Goal: Information Seeking & Learning: Check status

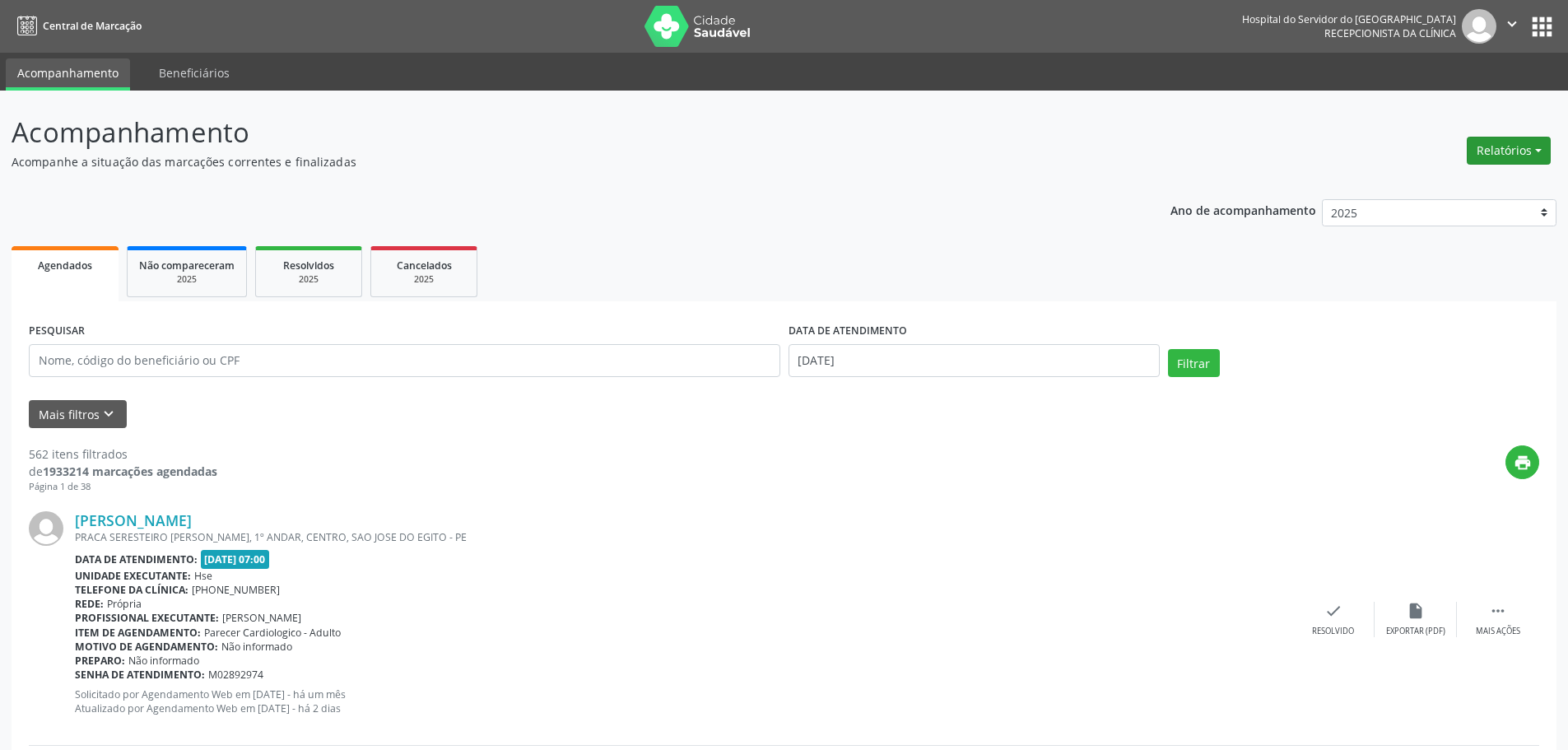
click at [1532, 154] on button "Relatórios" at bounding box center [1508, 150] width 84 height 28
click at [1439, 188] on link "Agendamentos" at bounding box center [1464, 186] width 177 height 23
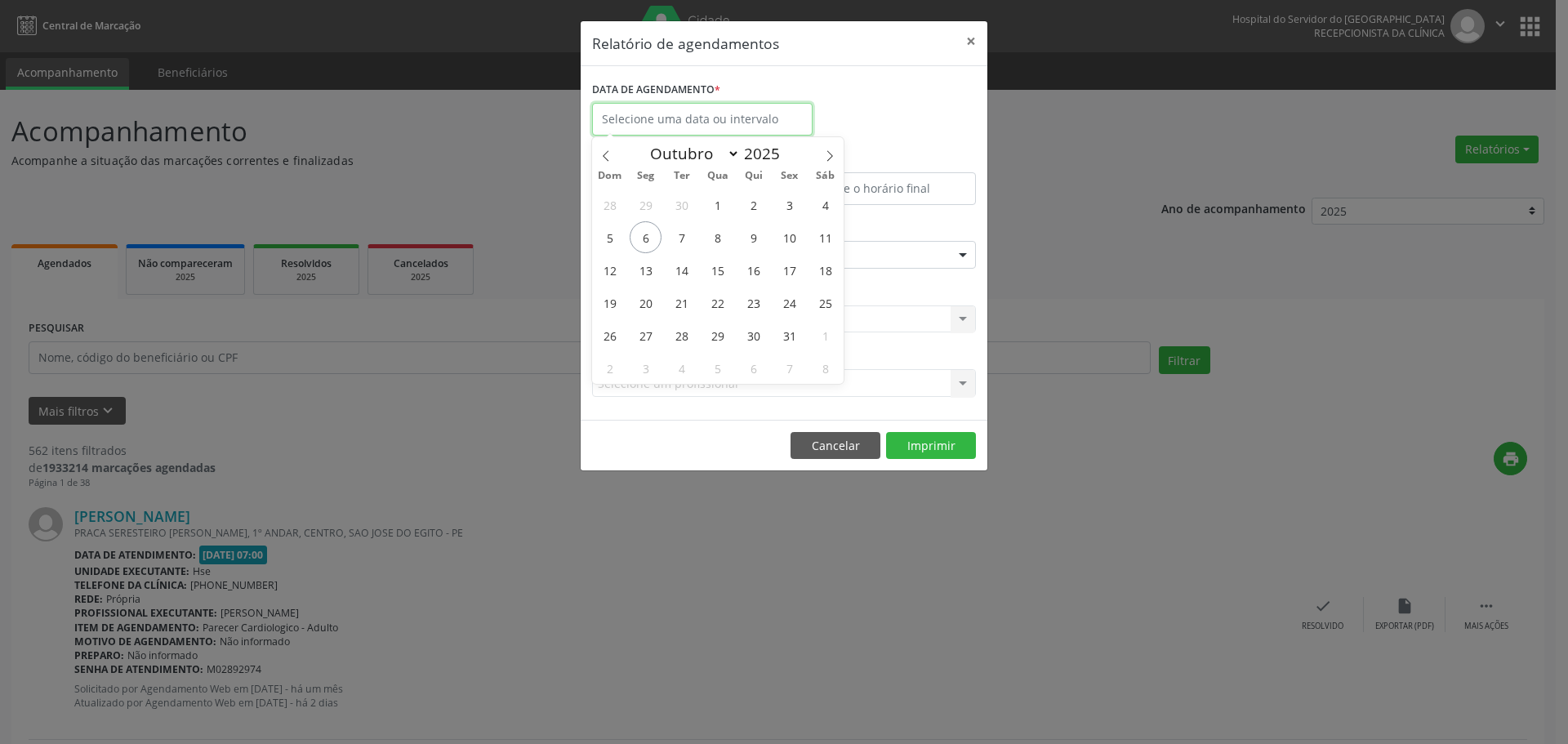
click at [692, 120] on input "text" at bounding box center [703, 118] width 220 height 32
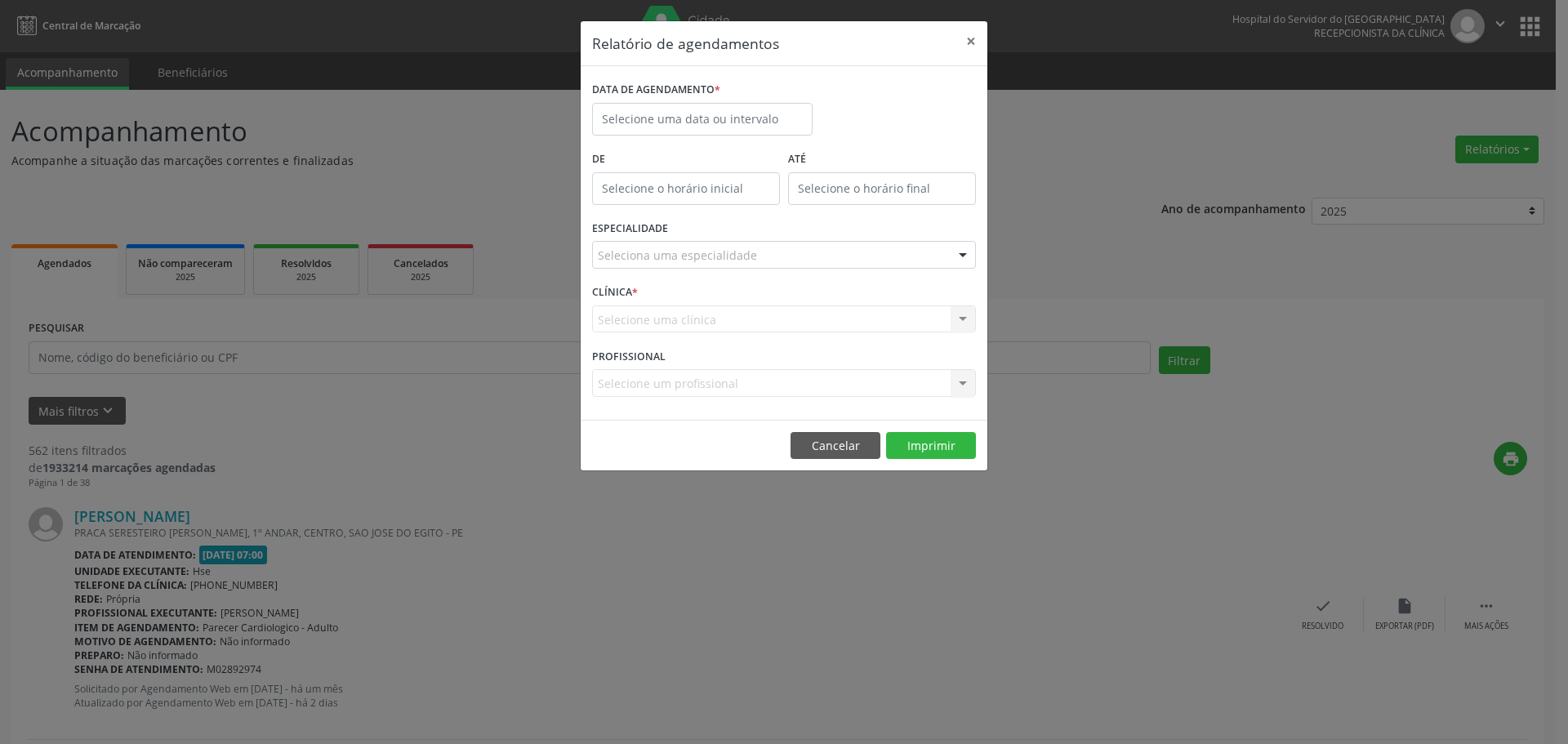
drag, startPoint x: 840, startPoint y: 81, endPoint x: 935, endPoint y: 48, distance: 100.6
click at [843, 81] on div "DATA DE AGENDAMENTO *" at bounding box center [784, 112] width 392 height 69
click at [964, 43] on button "×" at bounding box center [970, 41] width 32 height 40
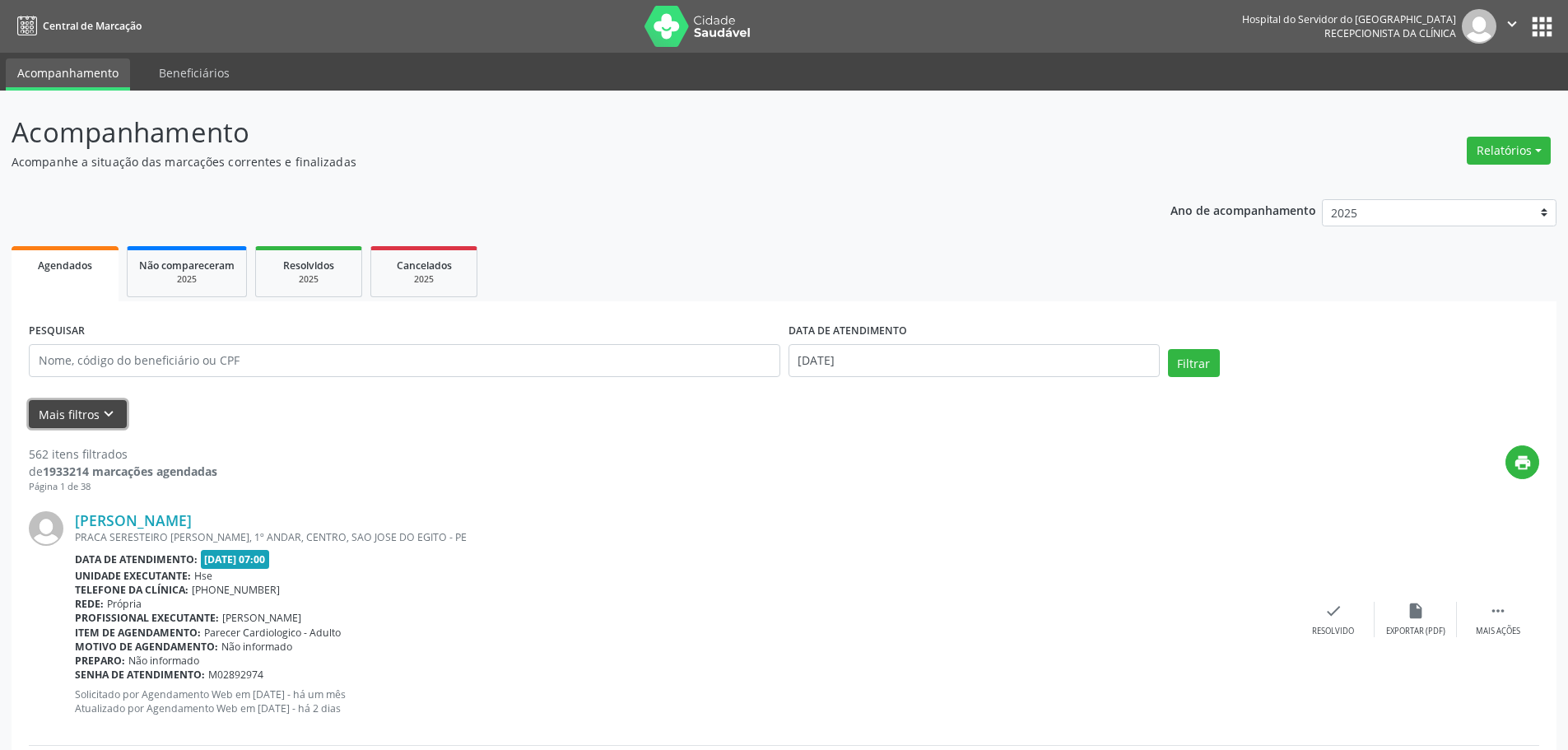
click at [93, 403] on button "Mais filtros keyboard_arrow_down" at bounding box center [77, 414] width 98 height 29
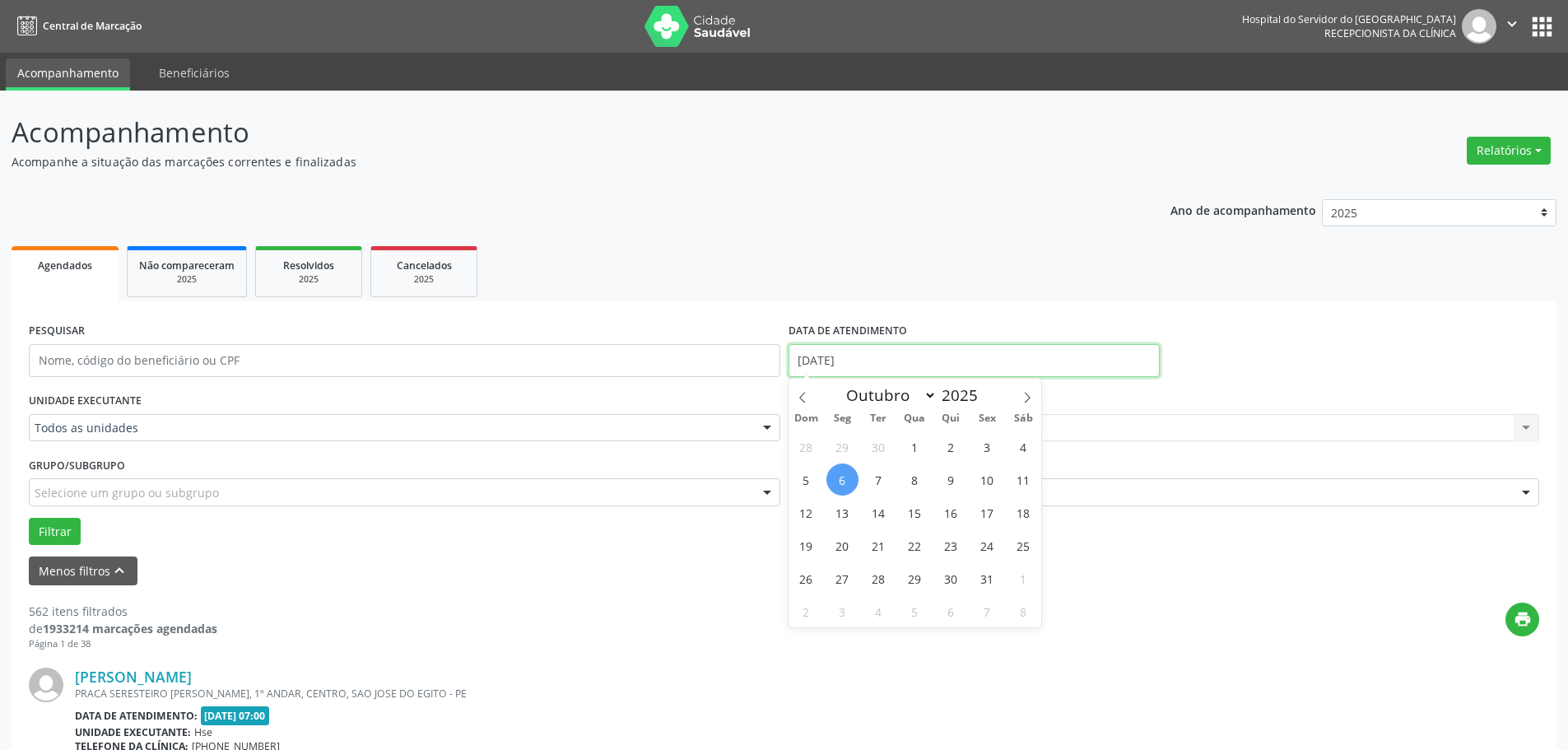
click at [842, 362] on input "[DATE]" at bounding box center [974, 360] width 371 height 33
click at [990, 444] on span "3" at bounding box center [987, 446] width 32 height 32
type input "[DATE]"
click at [990, 444] on span "3" at bounding box center [987, 446] width 32 height 32
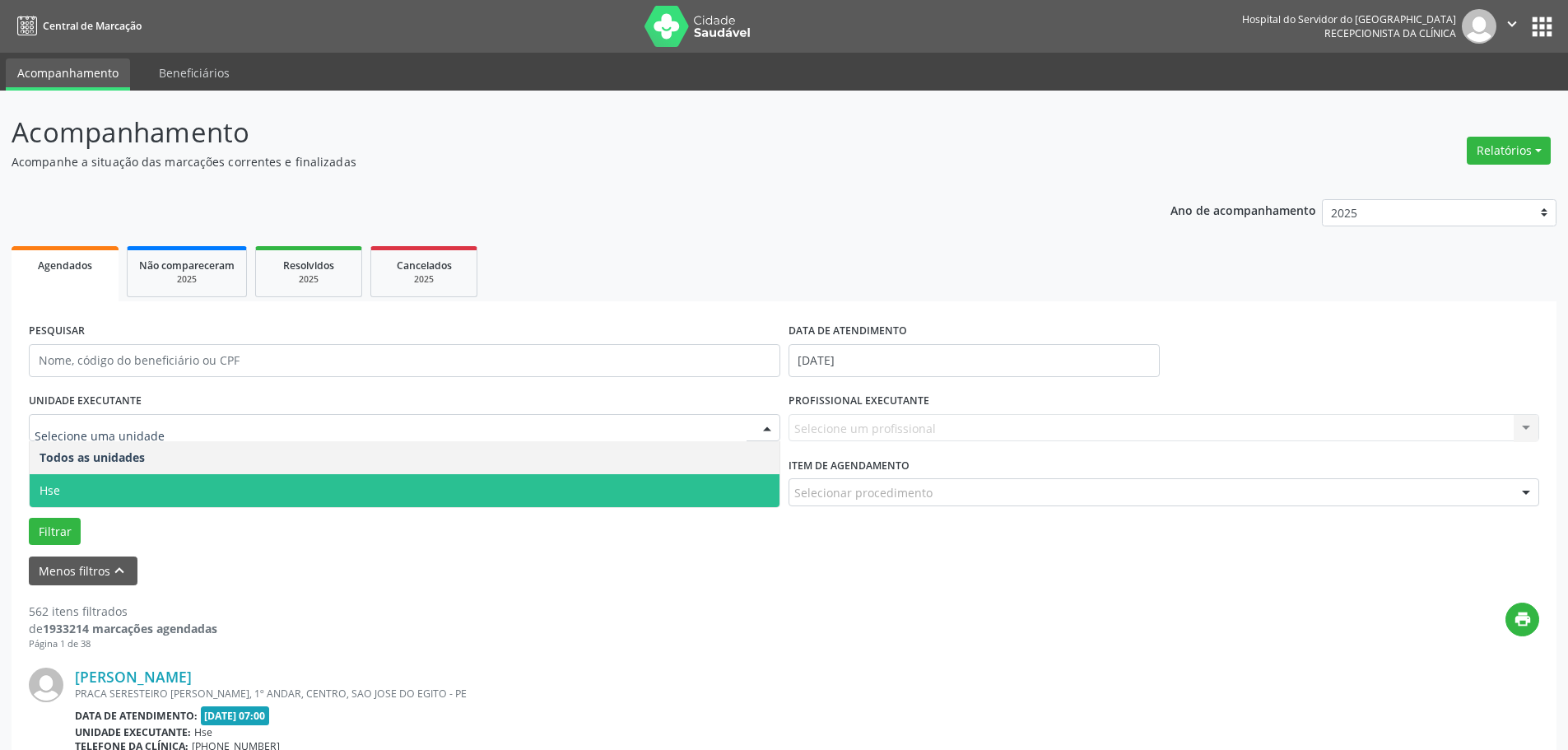
click at [108, 482] on span "Hse" at bounding box center [405, 490] width 750 height 33
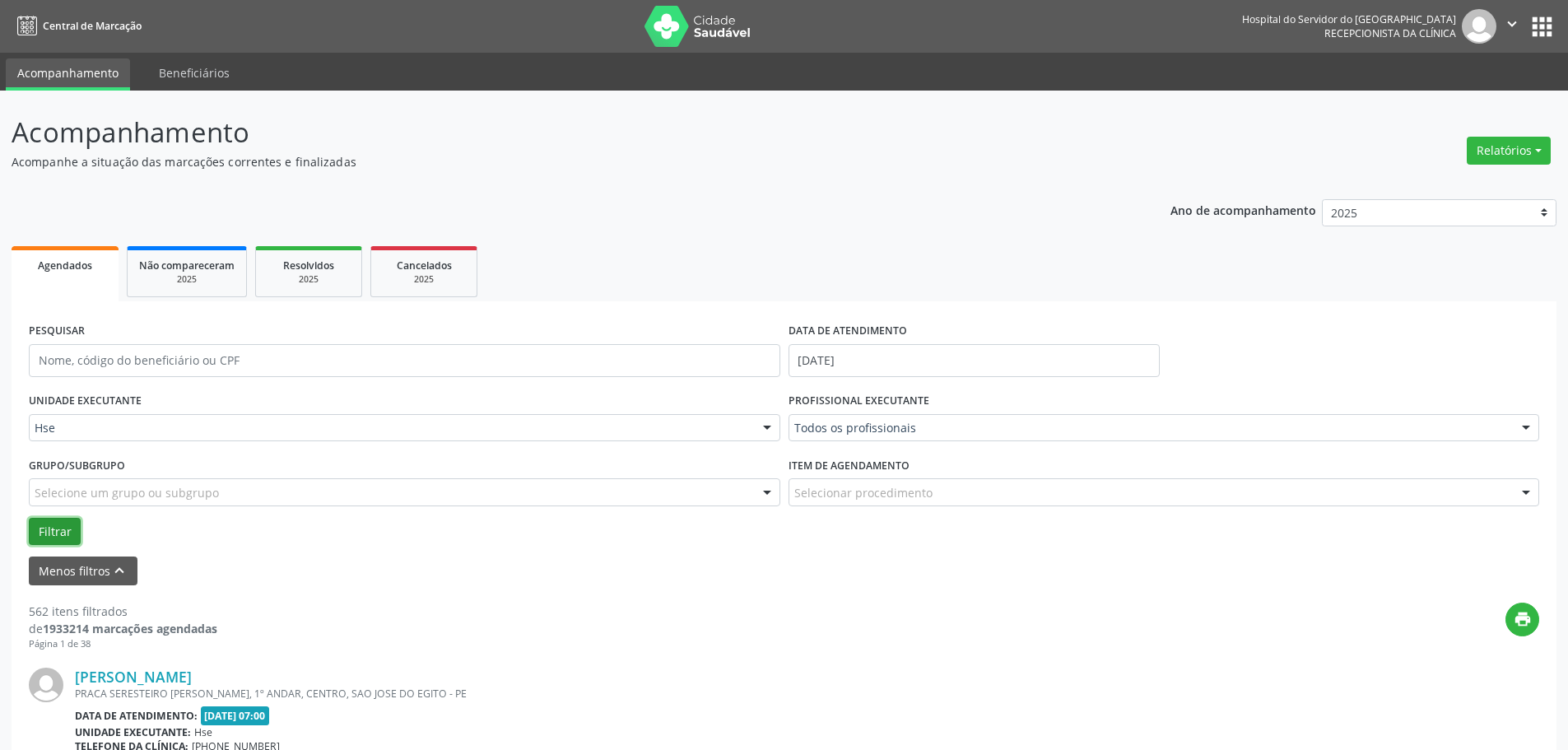
drag, startPoint x: 70, startPoint y: 525, endPoint x: 86, endPoint y: 522, distance: 16.3
click at [70, 524] on button "Filtrar" at bounding box center [55, 532] width 52 height 28
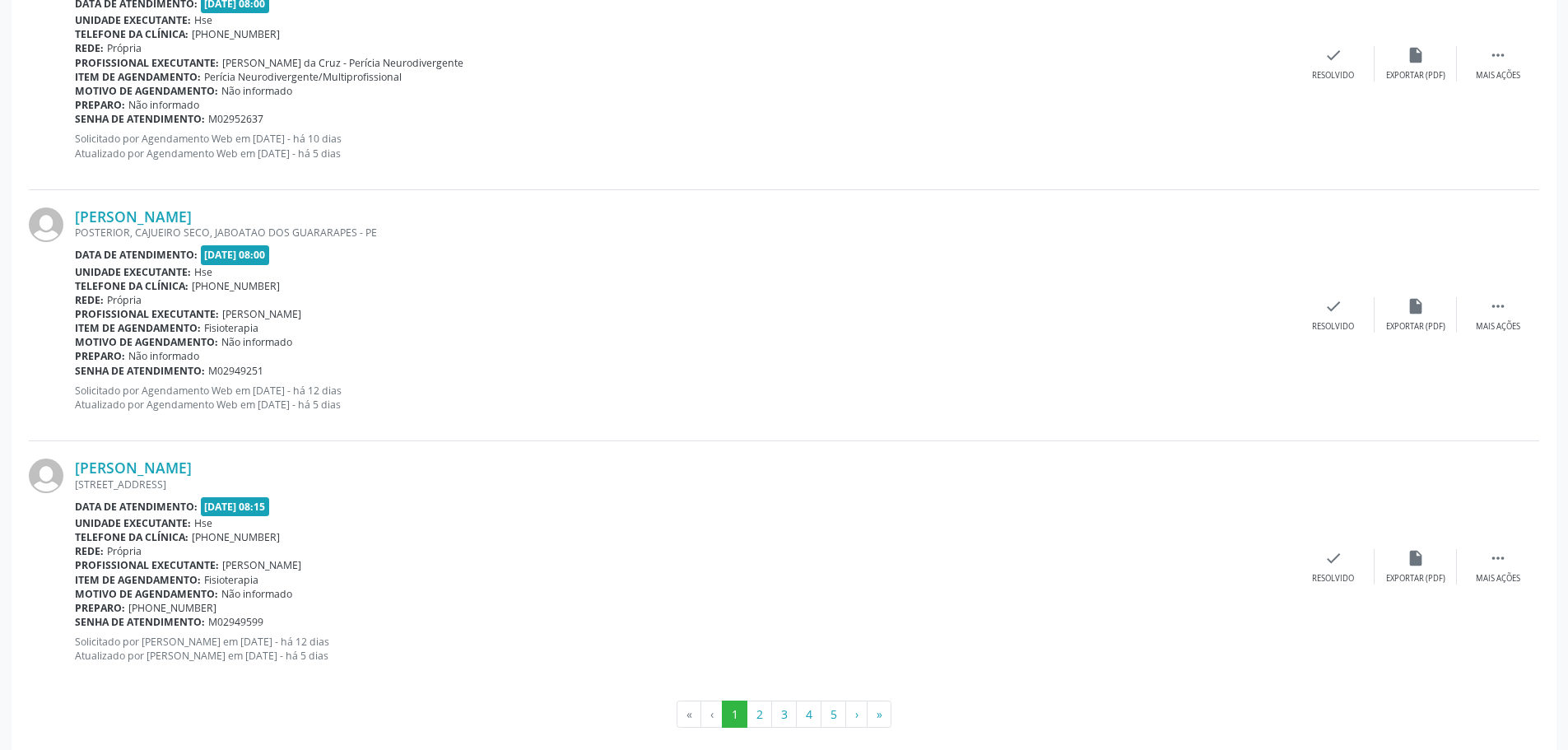
scroll to position [3746, 0]
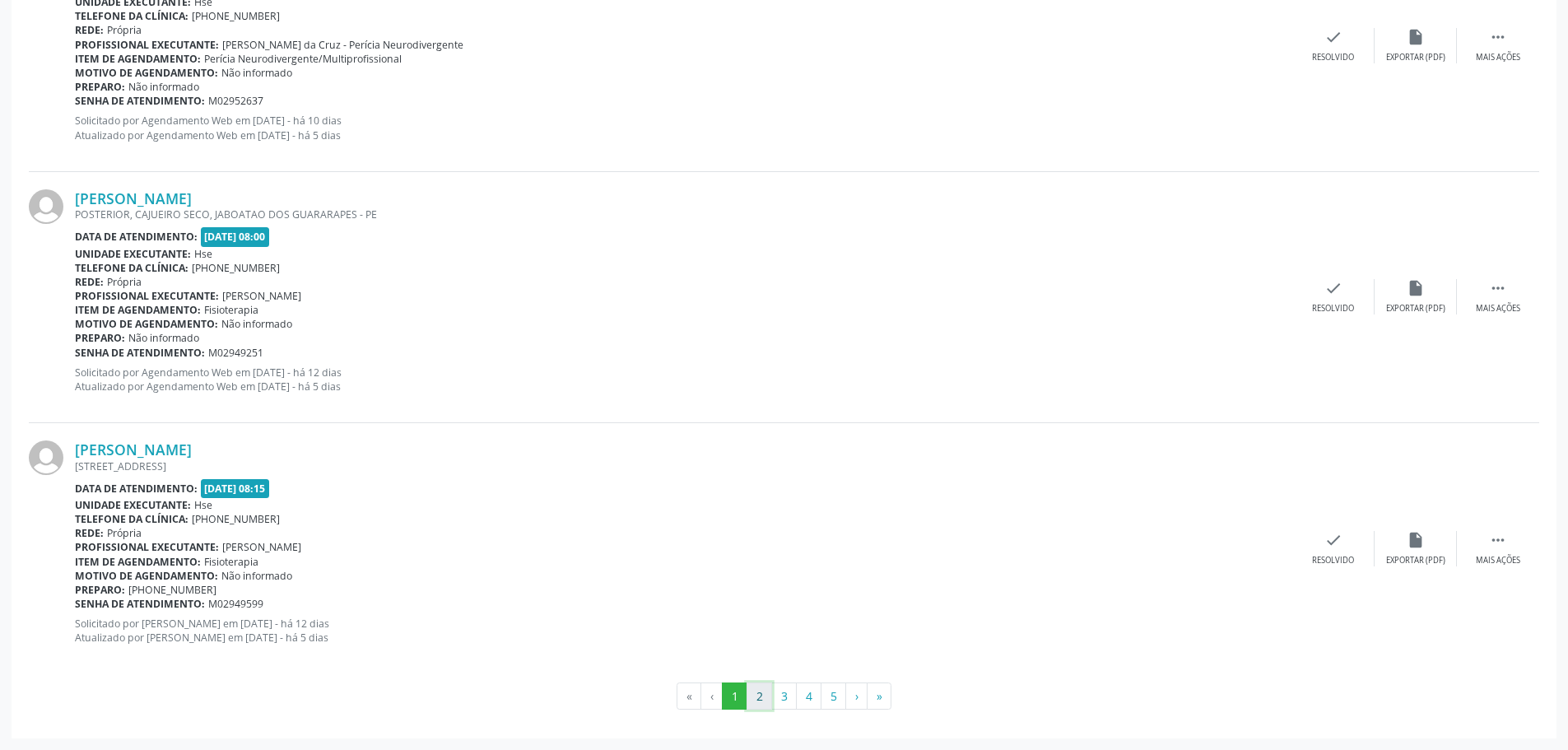
click at [766, 701] on button "2" at bounding box center [758, 696] width 25 height 28
click at [775, 693] on button "3" at bounding box center [784, 696] width 25 height 28
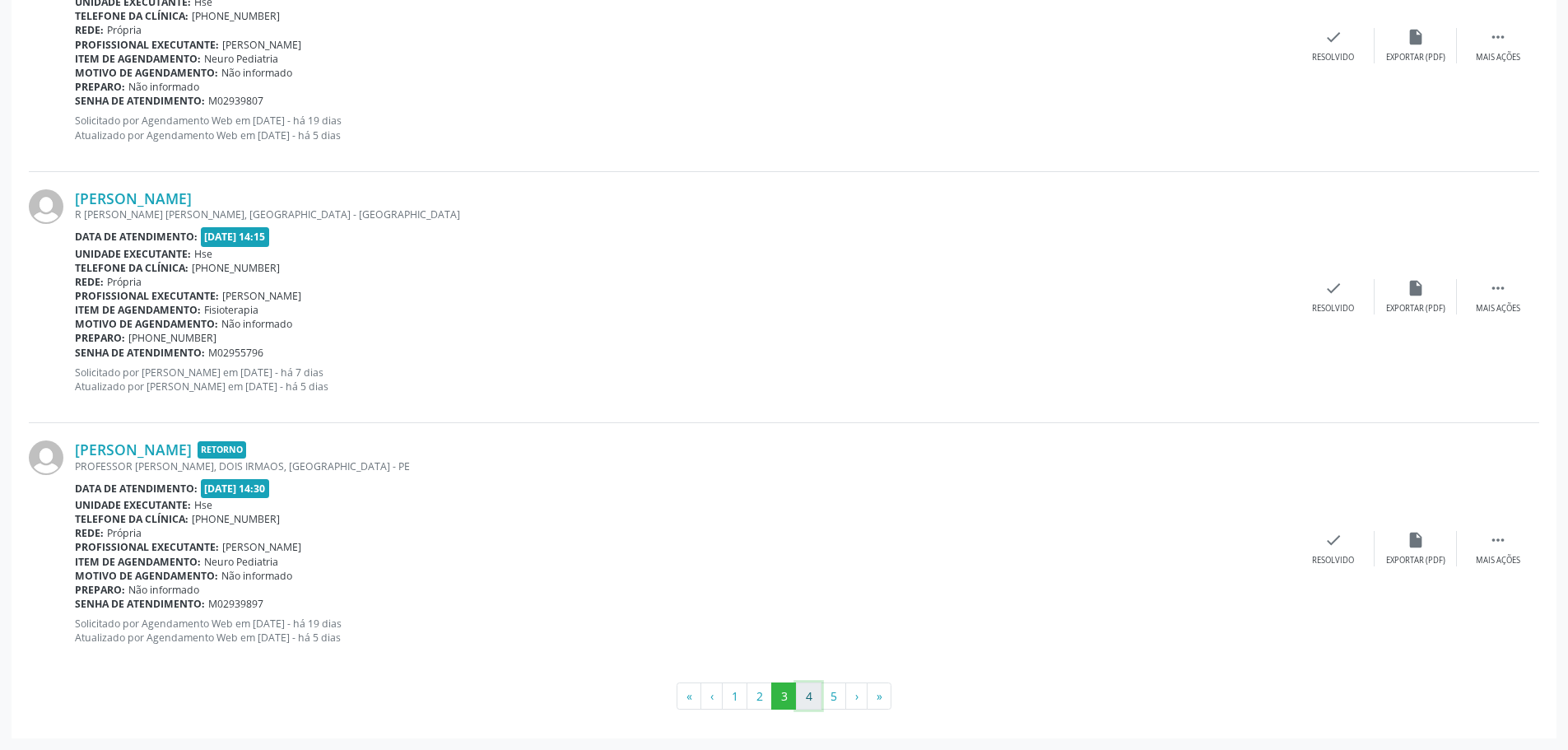
click at [809, 703] on button "4" at bounding box center [808, 696] width 25 height 28
click at [828, 699] on button "5" at bounding box center [833, 696] width 25 height 28
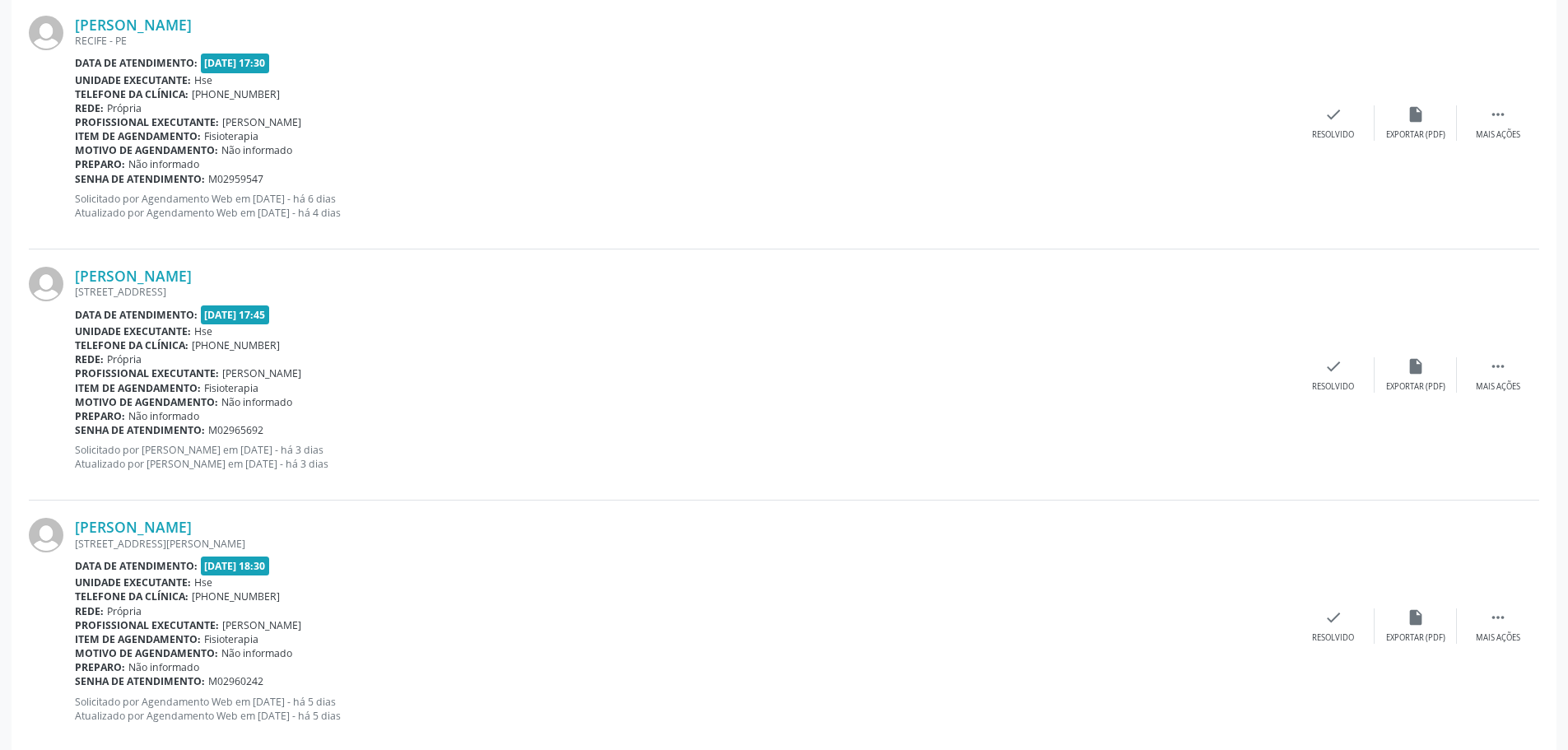
scroll to position [2993, 0]
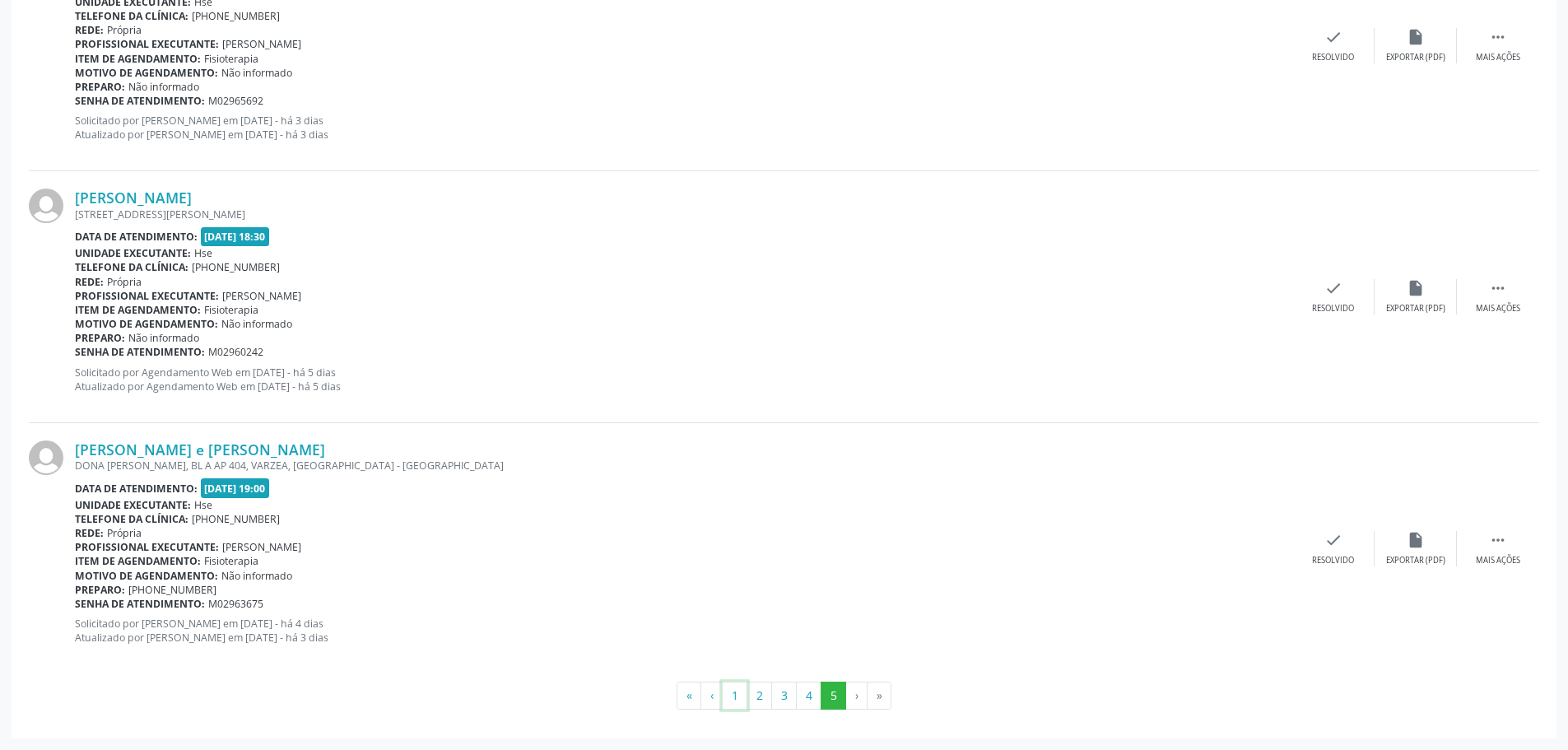
click at [734, 694] on button "1" at bounding box center [734, 696] width 25 height 28
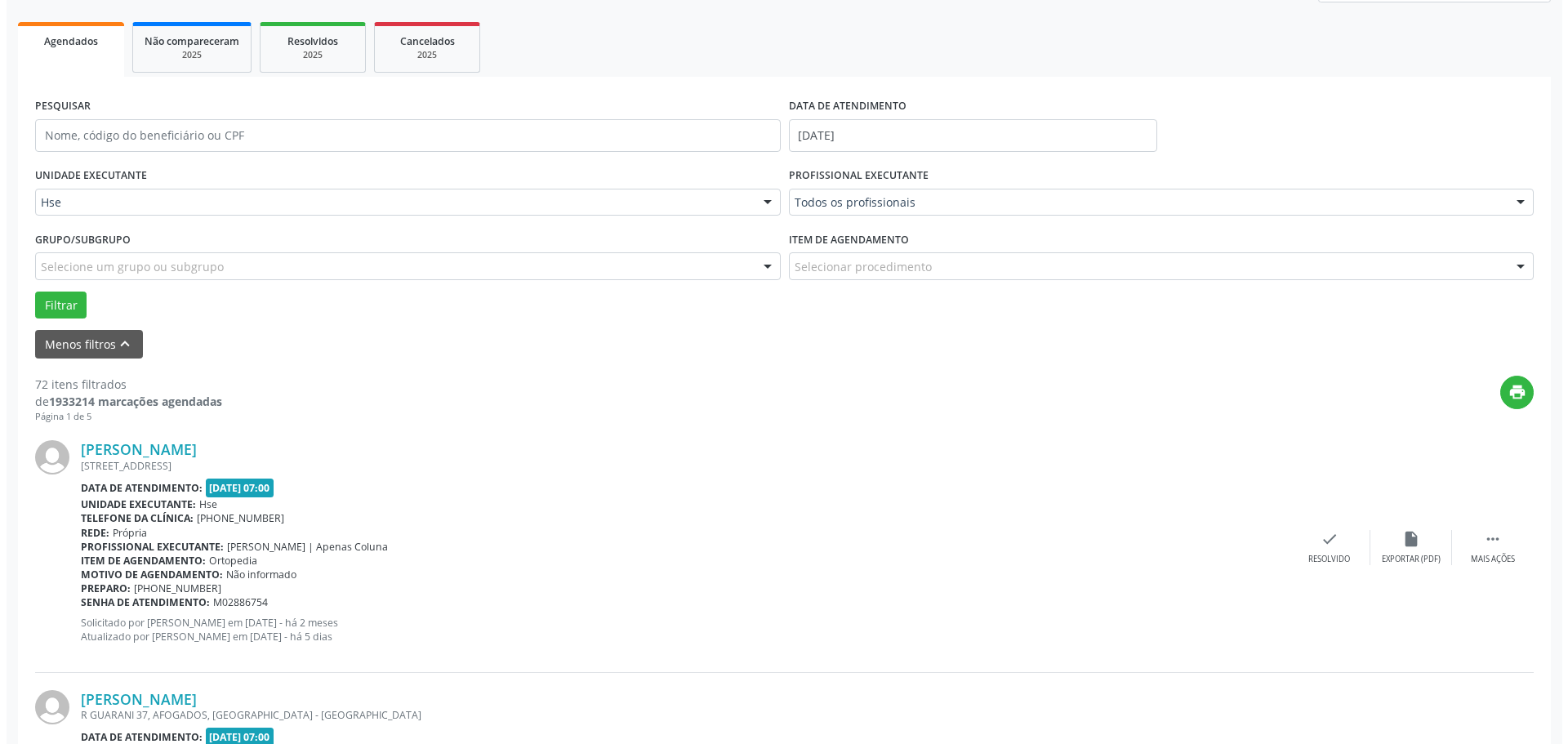
scroll to position [0, 0]
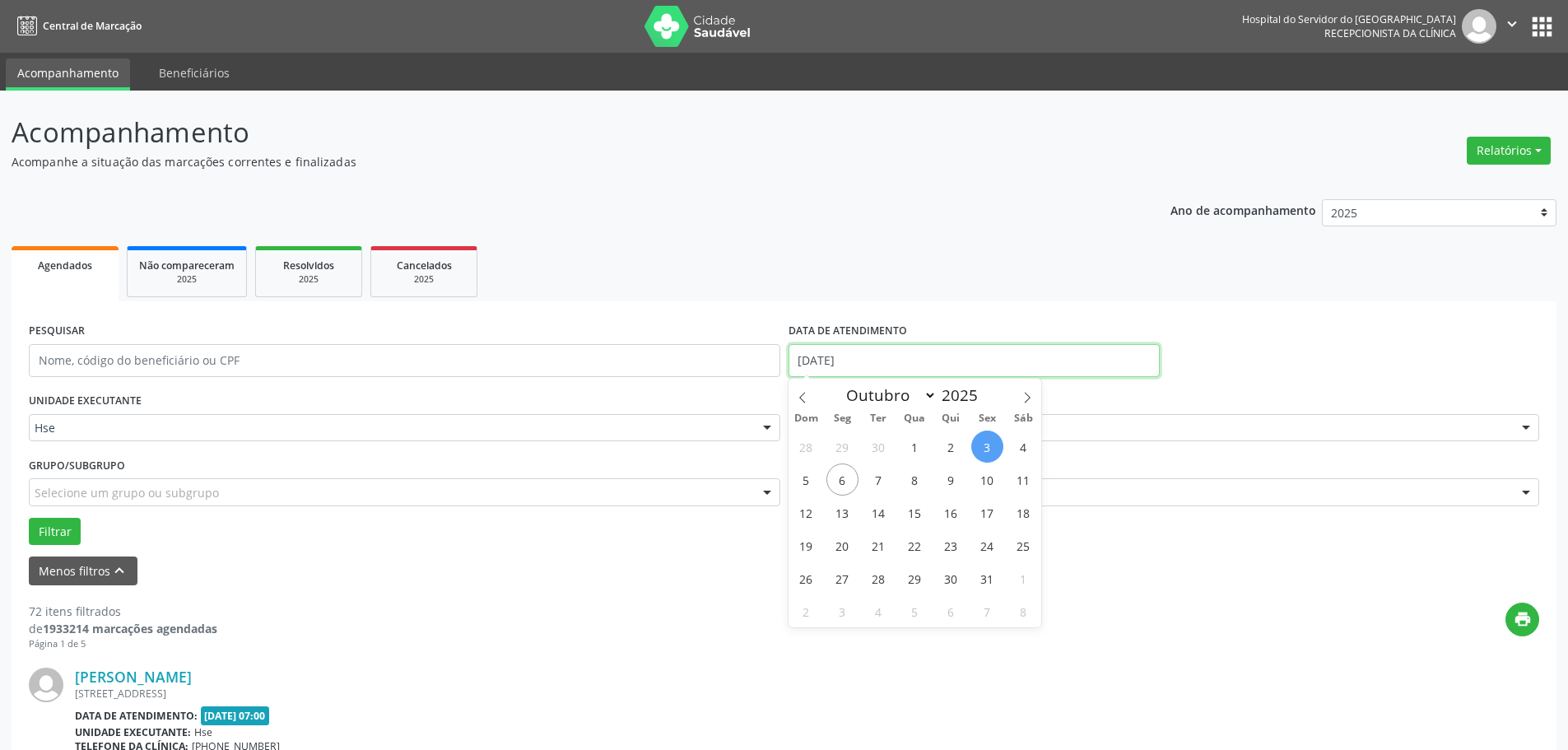
click at [857, 356] on input "[DATE]" at bounding box center [974, 360] width 371 height 33
click at [1024, 446] on span "4" at bounding box center [1023, 446] width 32 height 32
type input "[DATE]"
click at [1024, 446] on span "4" at bounding box center [1023, 446] width 32 height 32
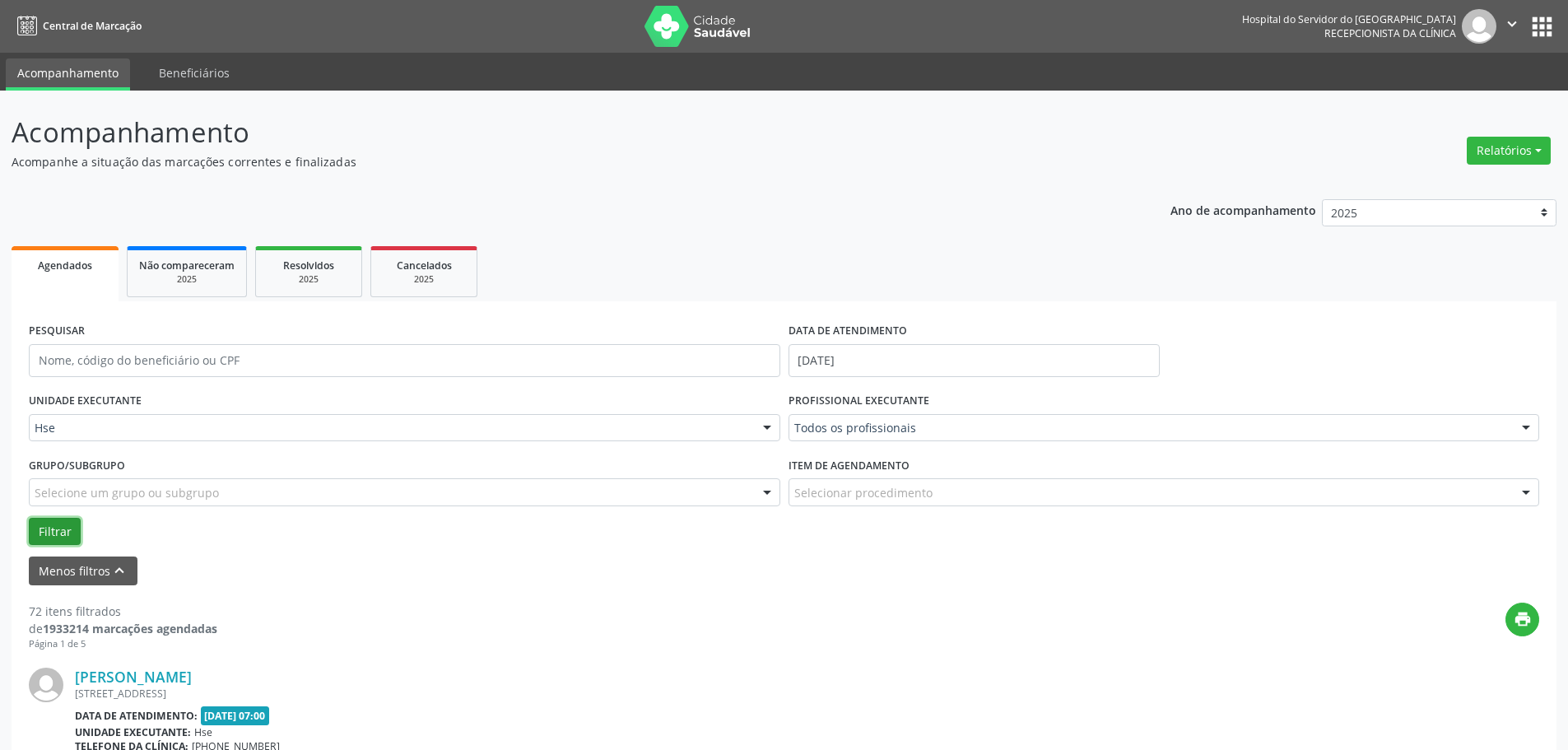
click at [49, 528] on button "Filtrar" at bounding box center [55, 532] width 52 height 28
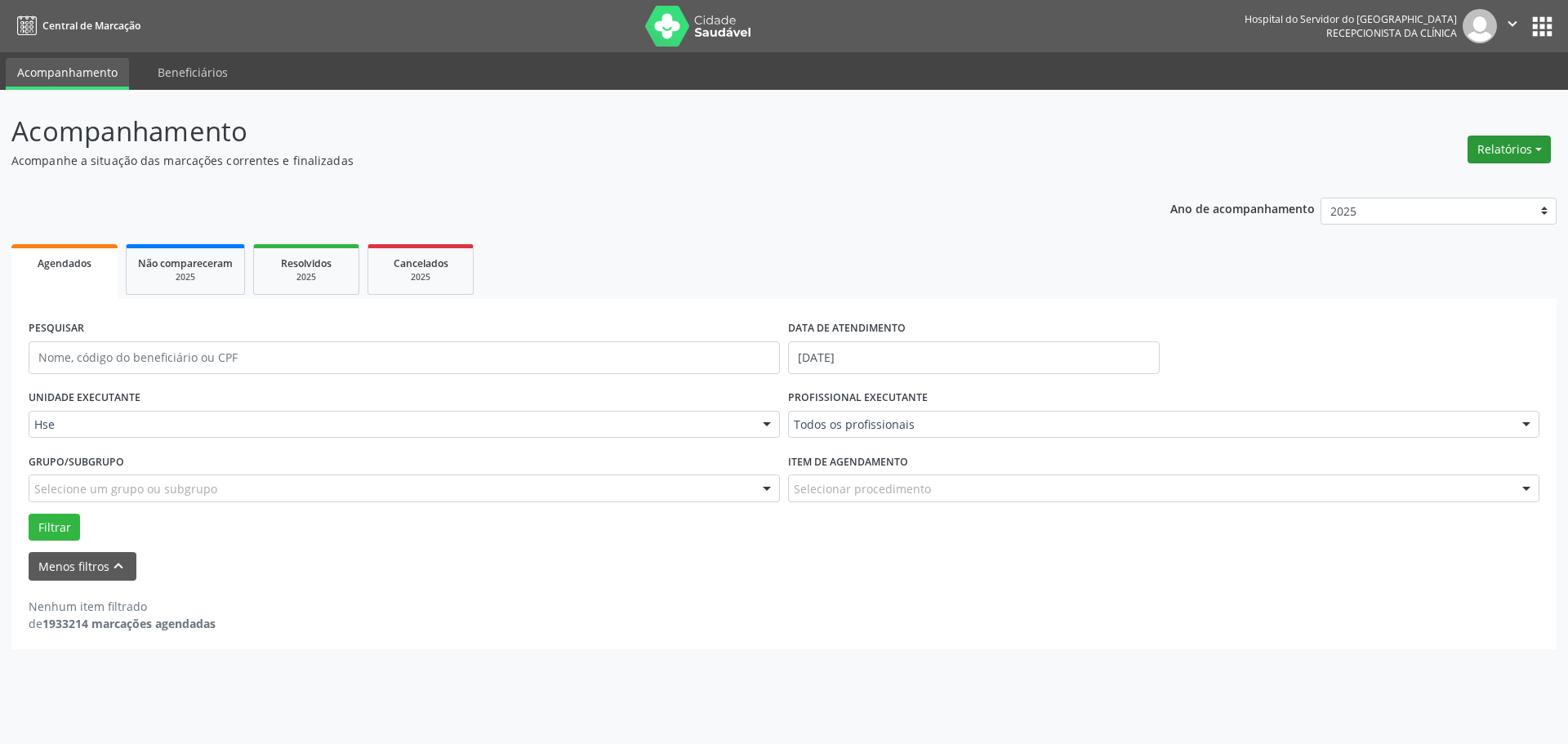
click at [1546, 143] on button "Relatórios" at bounding box center [1510, 149] width 83 height 28
click at [1474, 191] on link "Agendamentos" at bounding box center [1464, 184] width 176 height 23
select select "9"
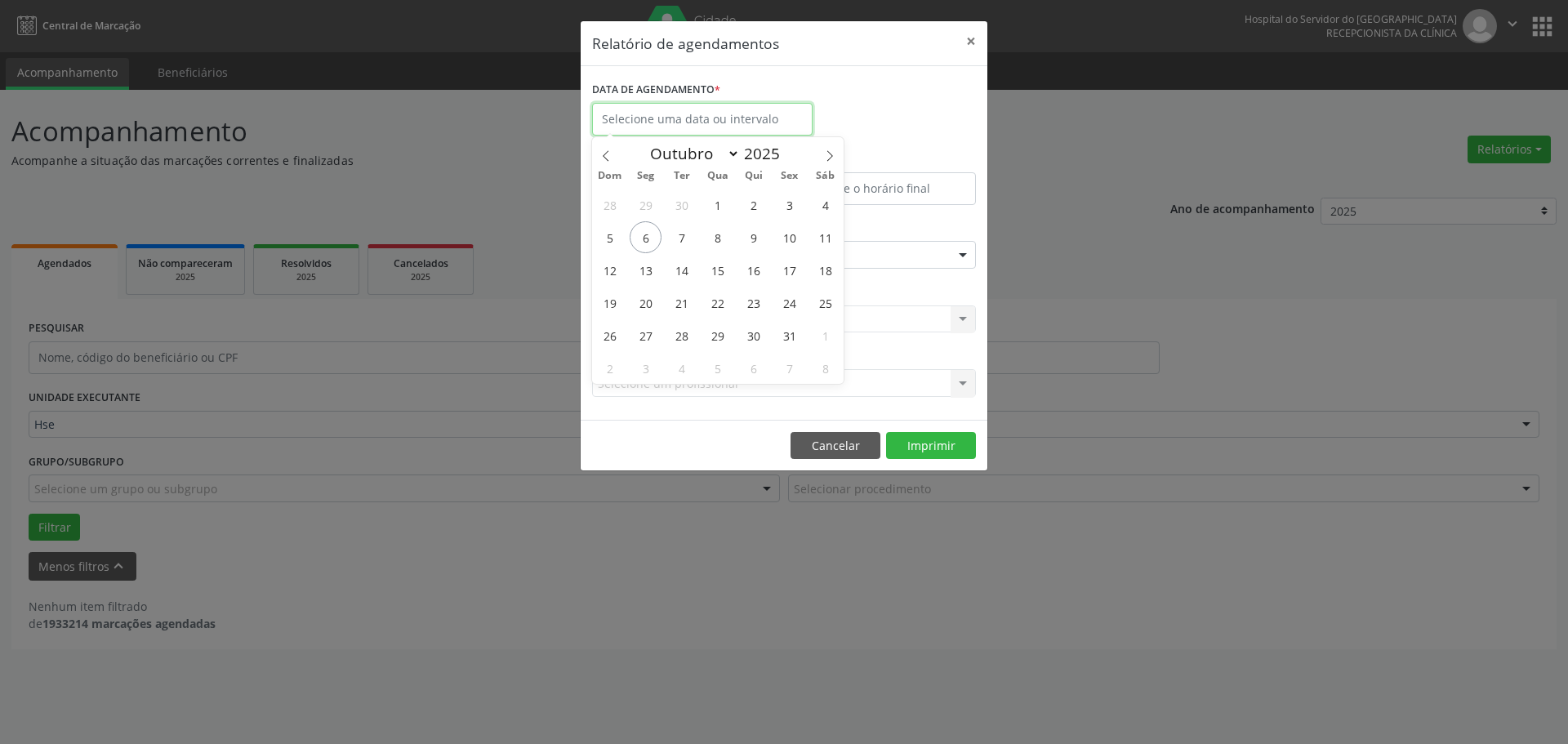
click at [746, 121] on input "text" at bounding box center [703, 118] width 220 height 32
click at [647, 237] on span "6" at bounding box center [645, 237] width 31 height 31
type input "[DATE]"
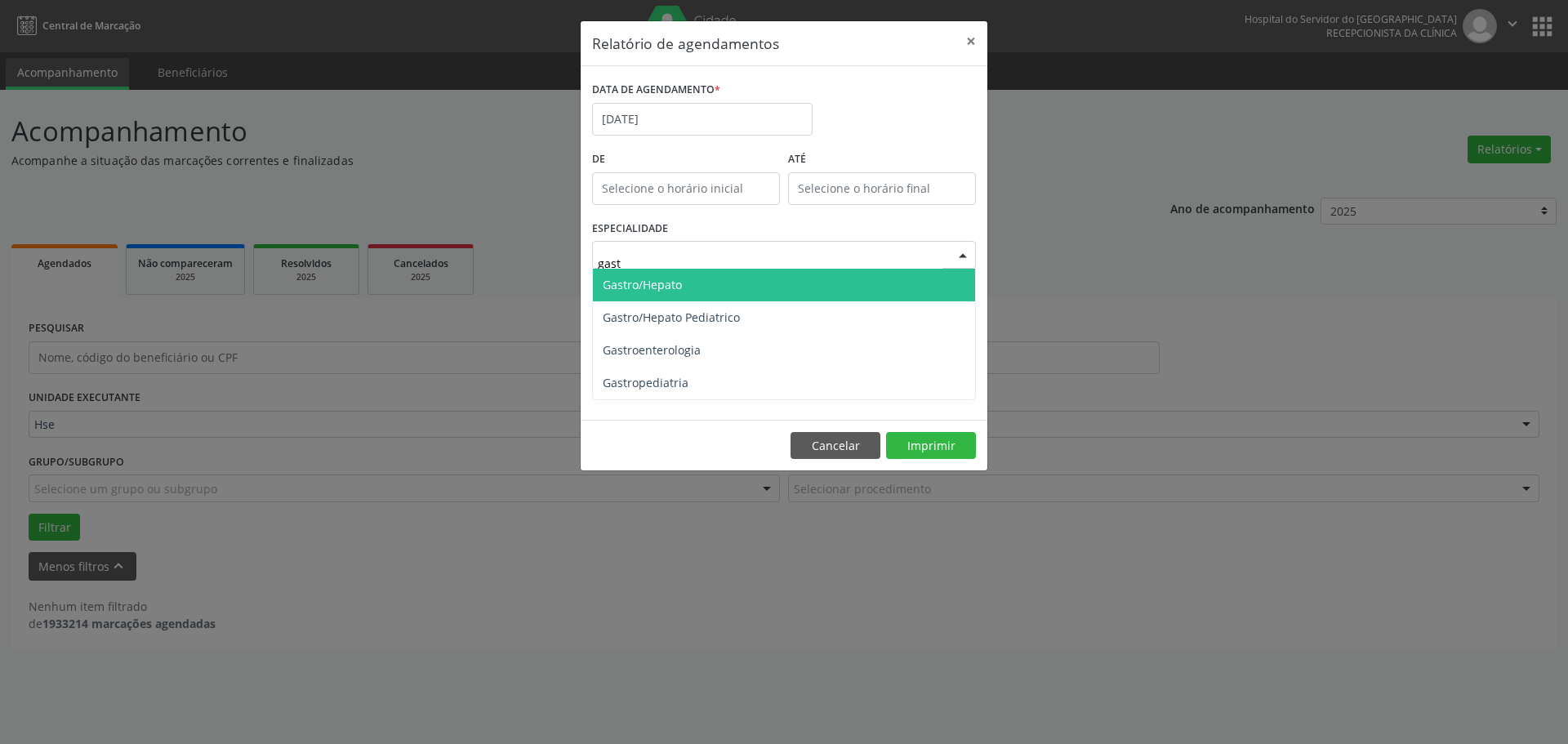
type input "gastr"
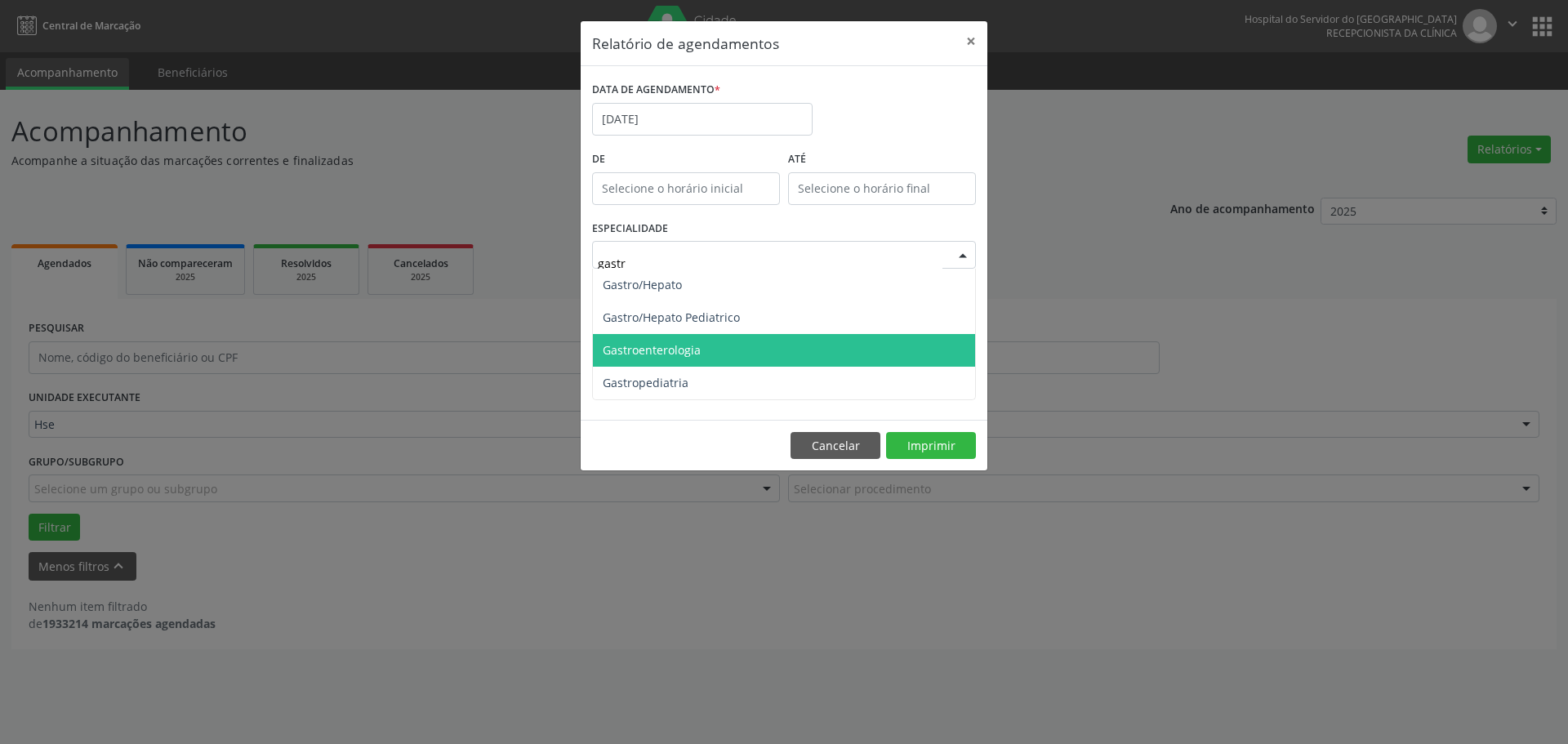
click at [699, 359] on span "Gastroenterologia" at bounding box center [784, 350] width 382 height 32
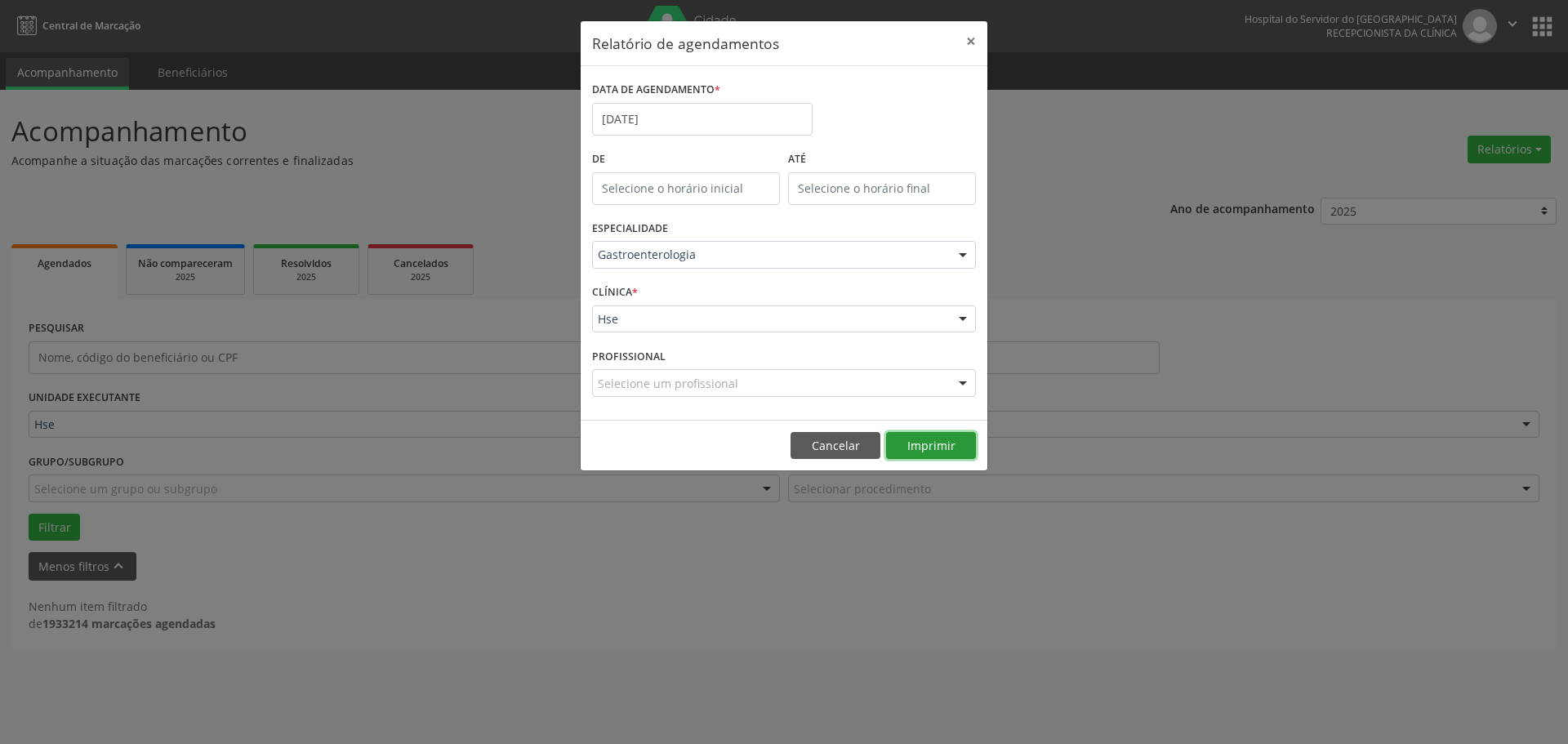
click at [918, 448] on button "Imprimir" at bounding box center [930, 446] width 90 height 28
click at [726, 97] on div "DATA DE AGENDAMENTO *" at bounding box center [703, 90] width 220 height 25
click at [712, 130] on input "[DATE]" at bounding box center [703, 118] width 220 height 32
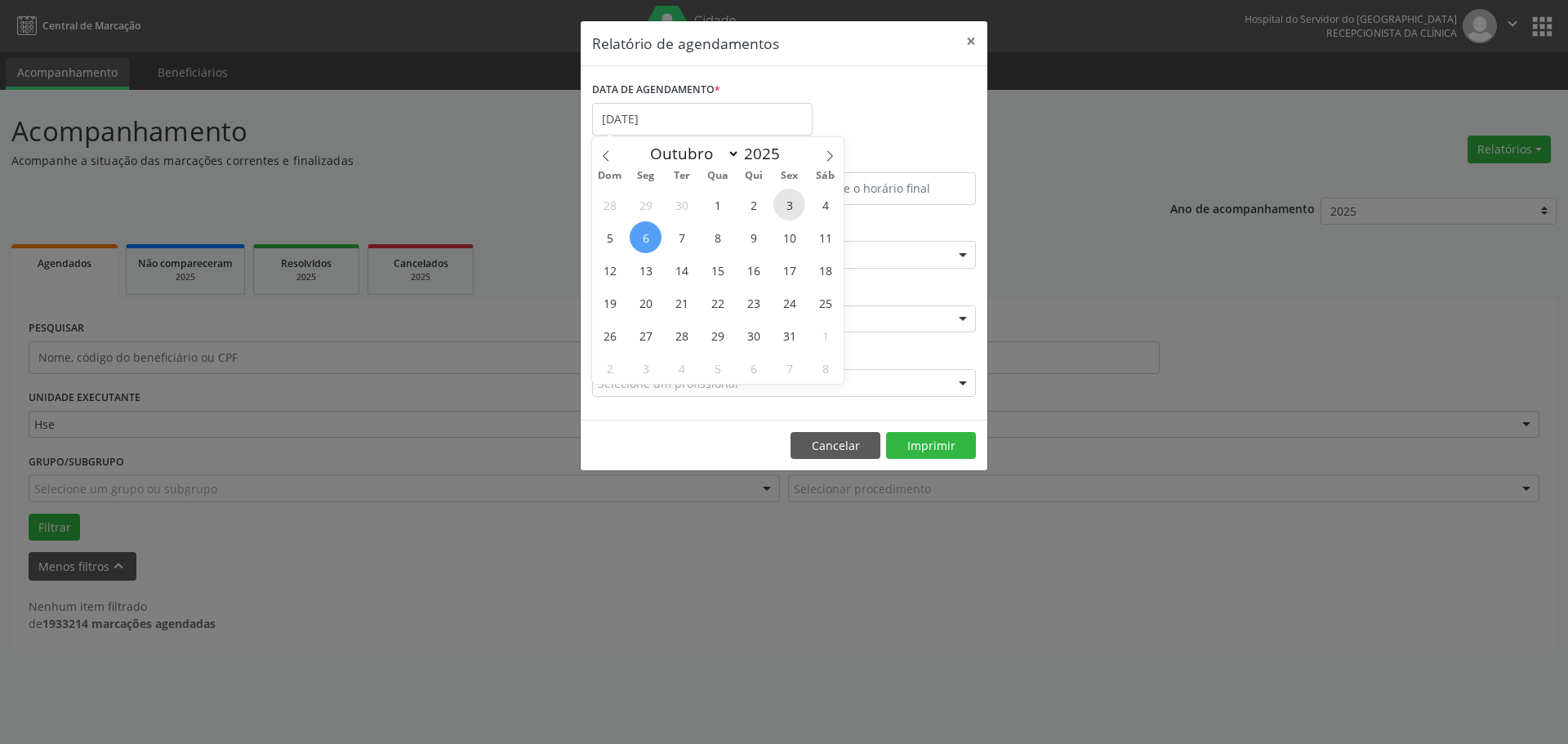
click at [786, 212] on span "3" at bounding box center [790, 205] width 31 height 31
type input "[DATE]"
click at [786, 212] on span "3" at bounding box center [790, 205] width 31 height 31
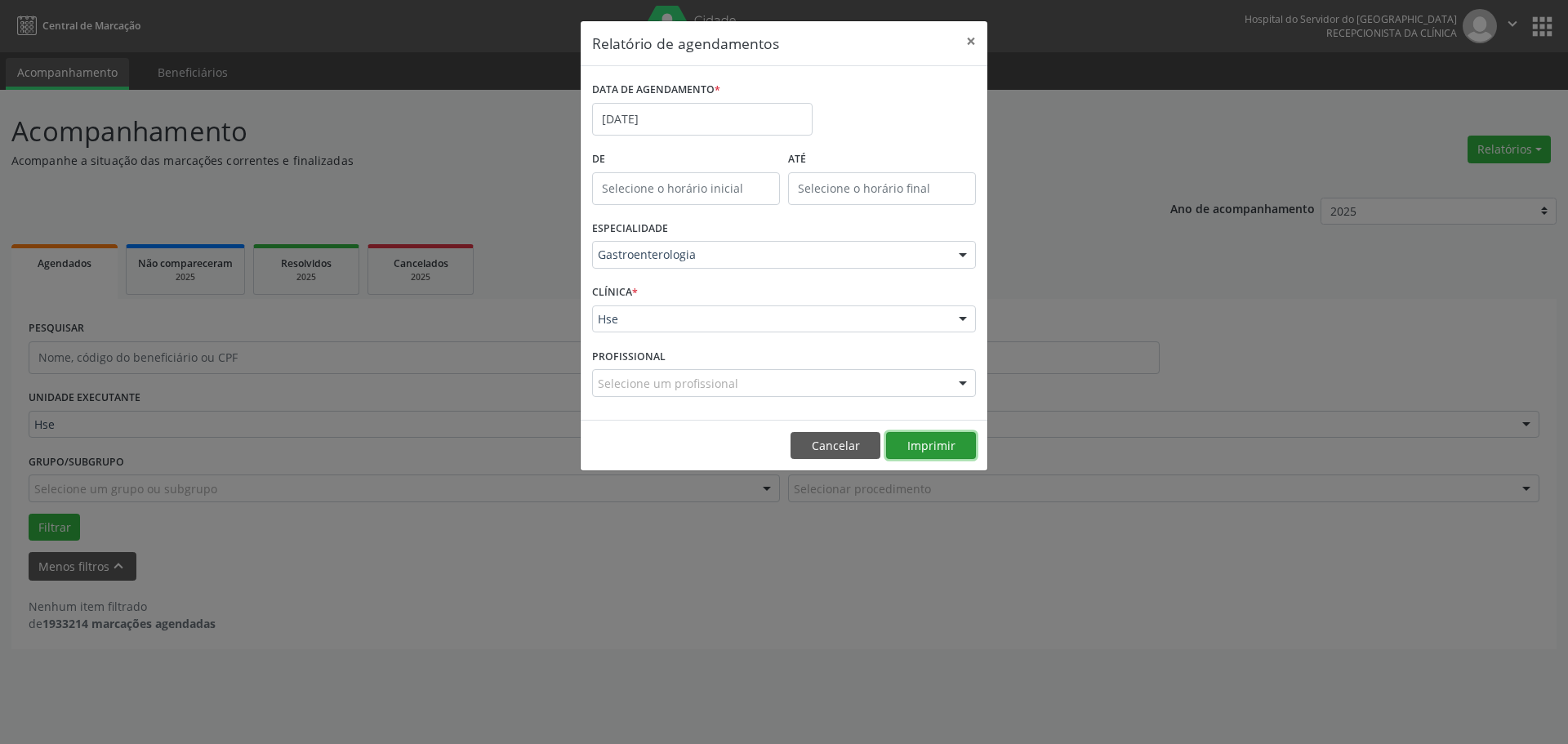
click at [913, 444] on button "Imprimir" at bounding box center [930, 446] width 90 height 28
click at [696, 110] on input "[DATE]" at bounding box center [703, 118] width 220 height 32
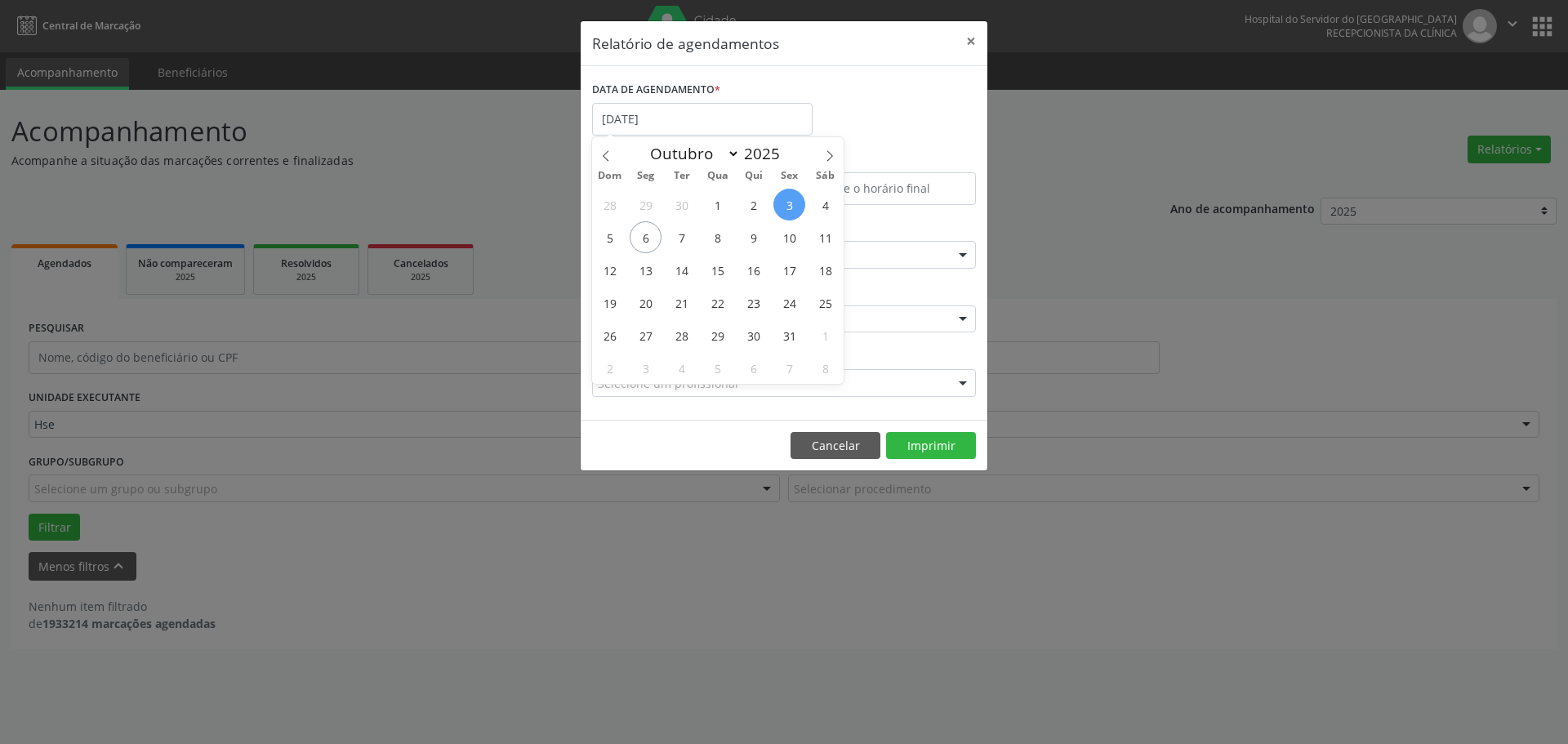
click at [865, 103] on div "DATA DE AGENDAMENTO * [DATE]" at bounding box center [784, 112] width 392 height 69
select select "9"
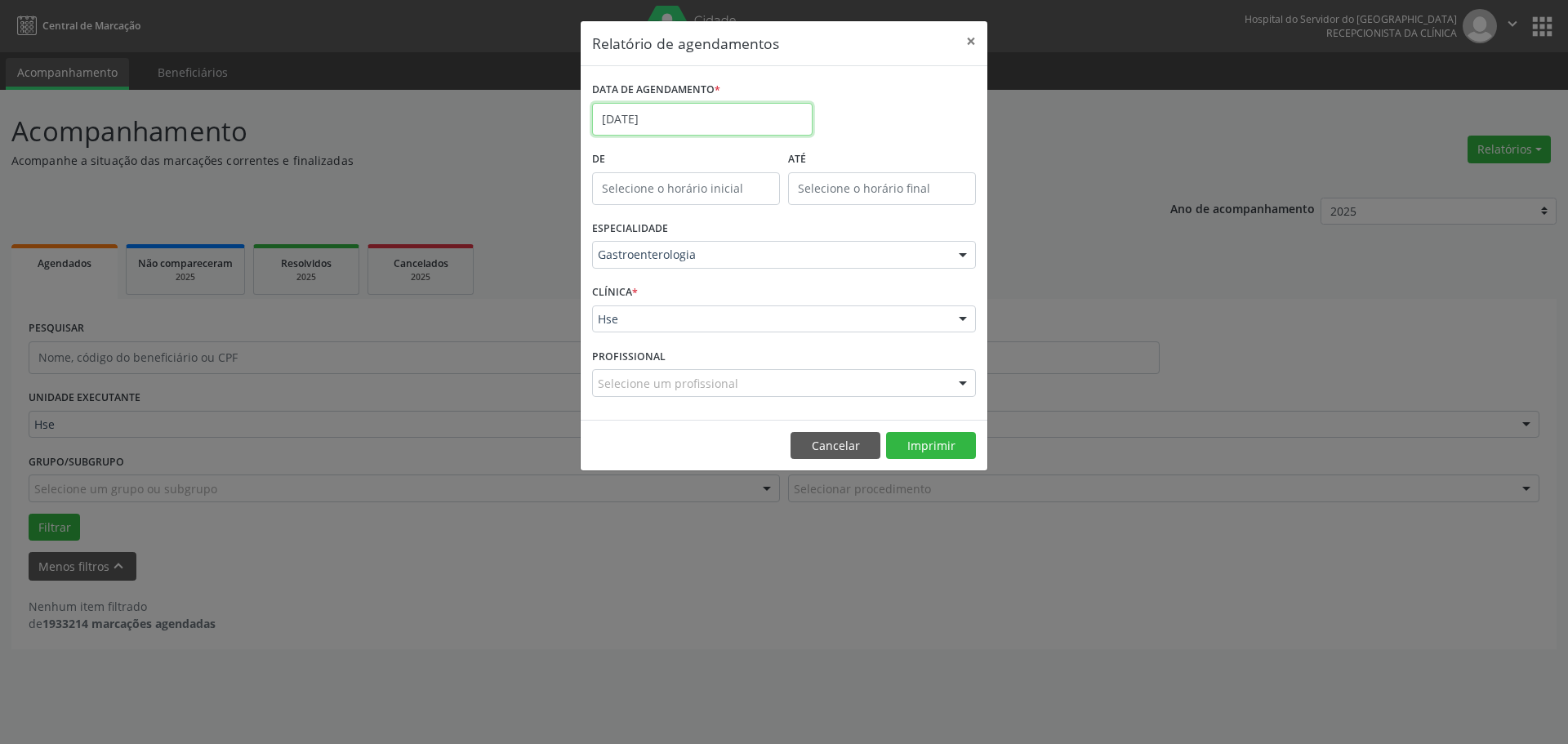
click at [670, 109] on input "[DATE]" at bounding box center [703, 118] width 220 height 32
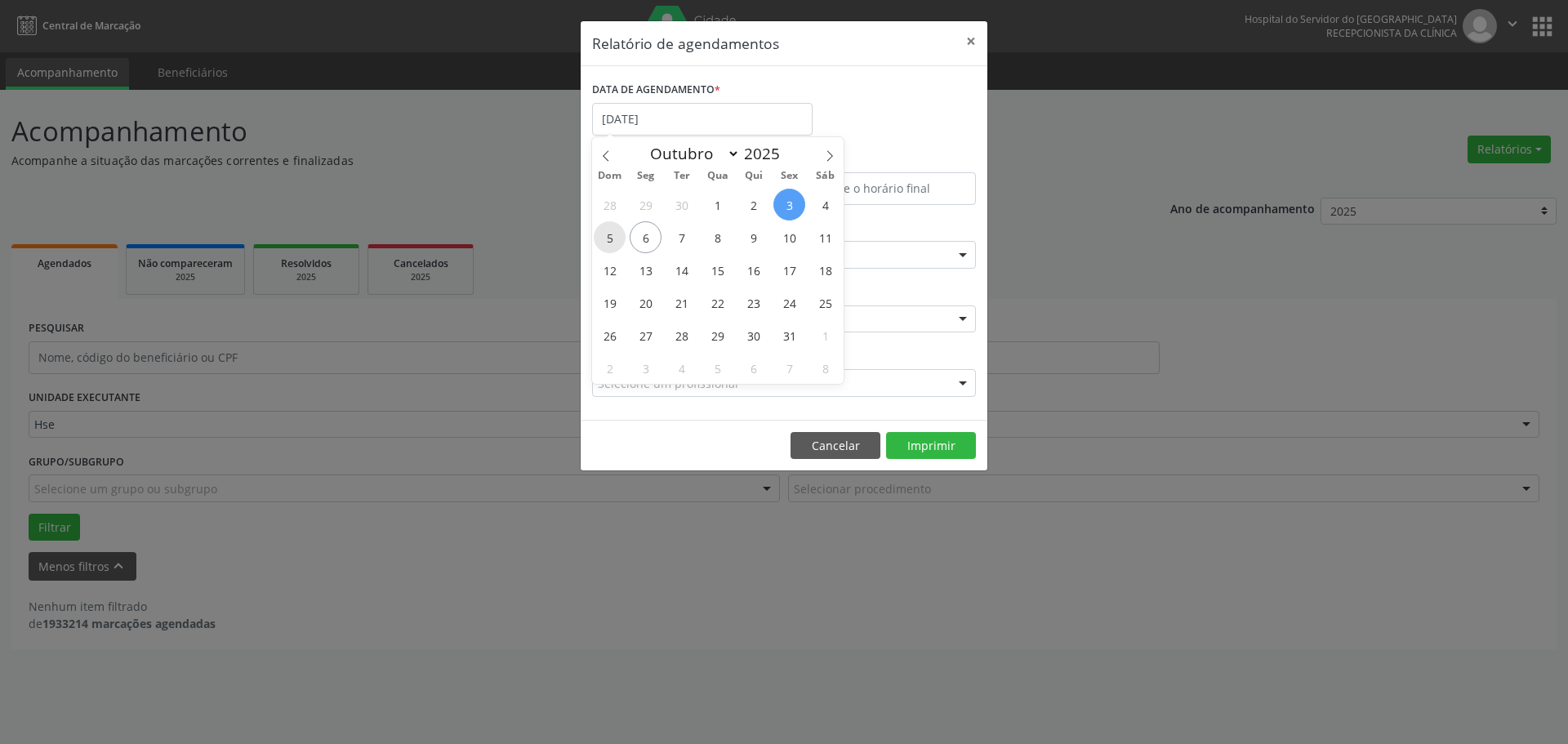
click at [613, 233] on span "5" at bounding box center [609, 237] width 31 height 31
type input "[DATE]"
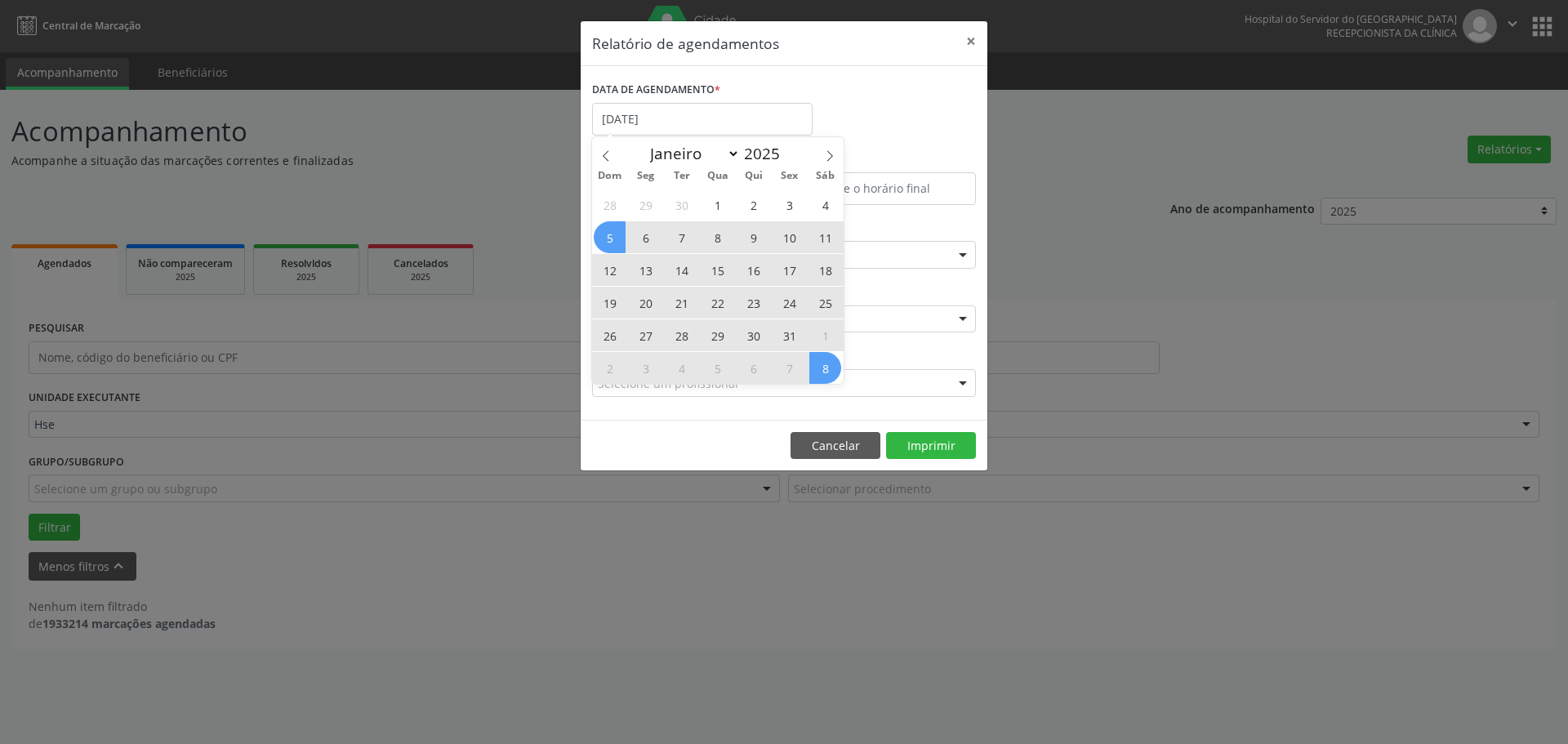
click at [823, 366] on div "28 29 30 1 2 3 4 5 6 7 8 9 10 11 12 13 14 15 16 17 18 19 20 21 22 23 24 25 26 2…" at bounding box center [718, 286] width 252 height 196
click at [823, 366] on span "8" at bounding box center [825, 367] width 31 height 31
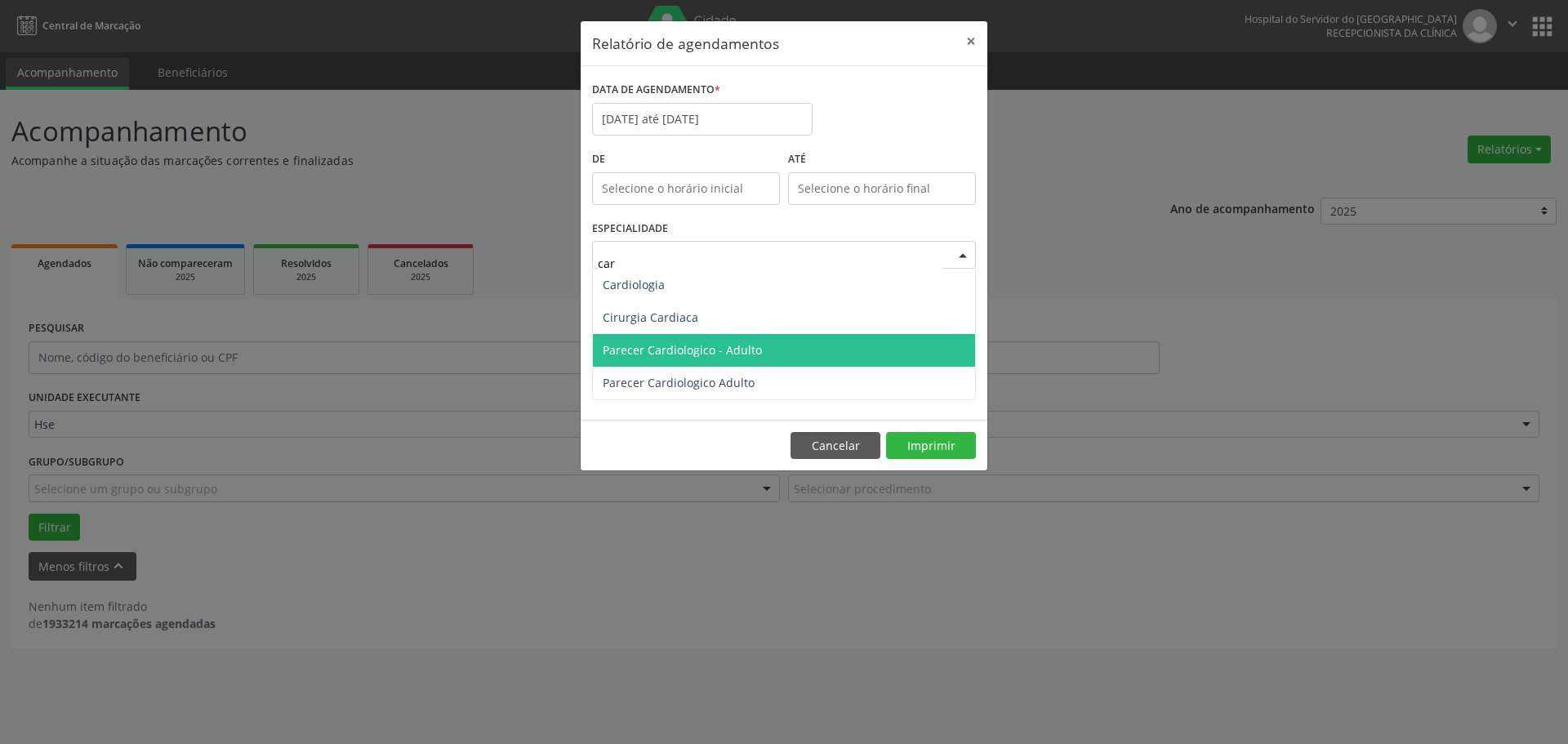
type input "card"
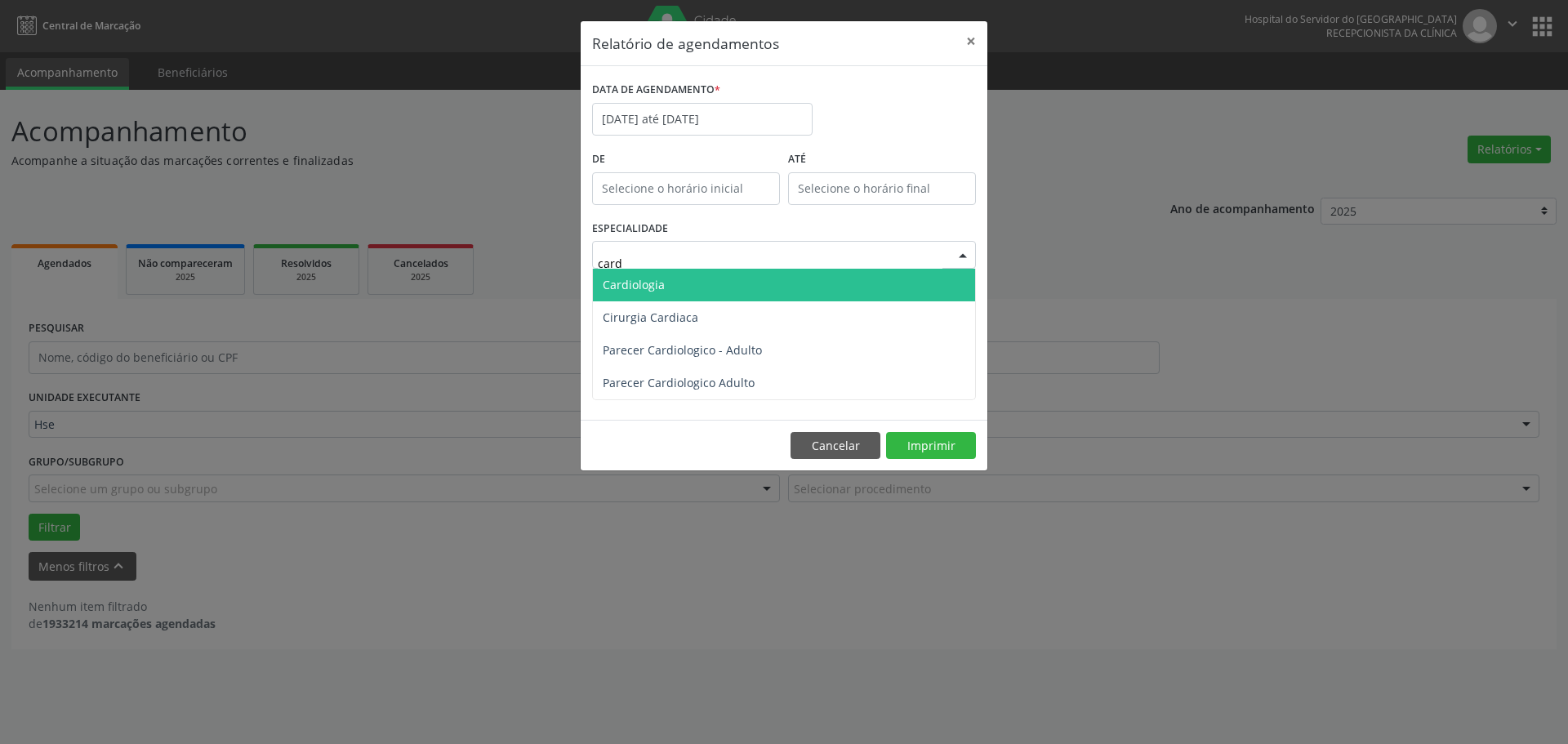
click at [686, 291] on span "Cardiologia" at bounding box center [784, 284] width 382 height 32
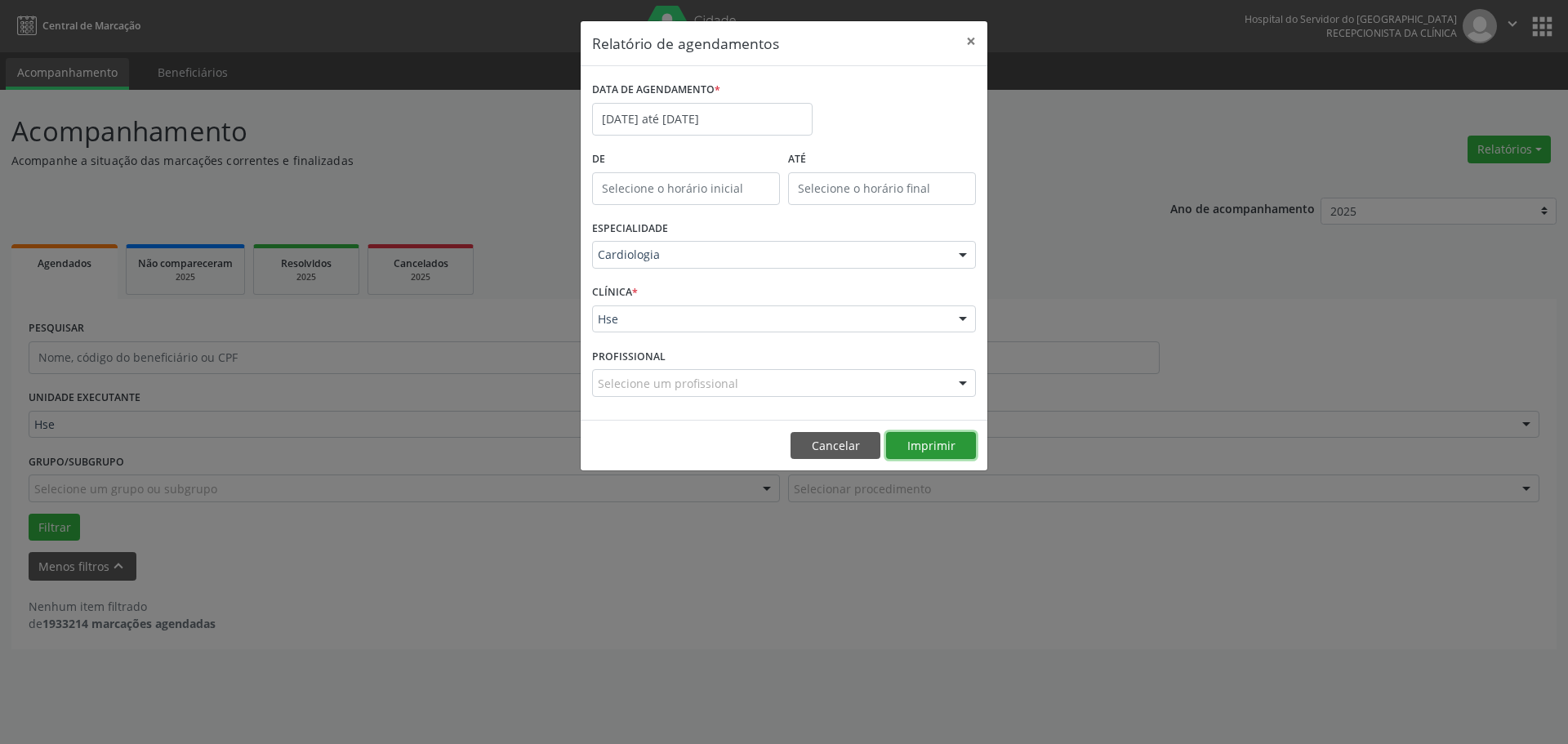
click at [922, 440] on button "Imprimir" at bounding box center [930, 446] width 90 height 28
